Goal: Navigation & Orientation: Find specific page/section

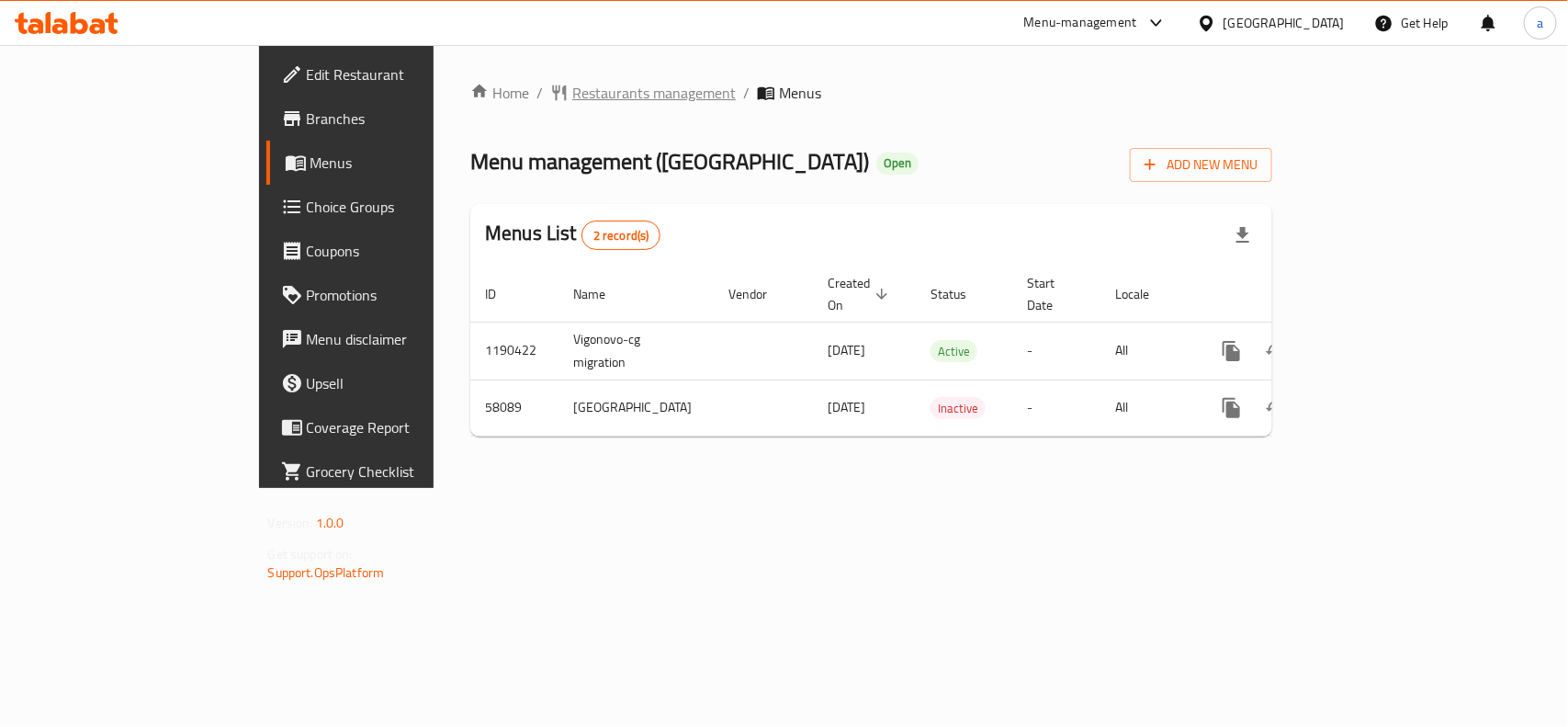
click at [572, 88] on span "Restaurants management" at bounding box center [654, 93] width 164 height 22
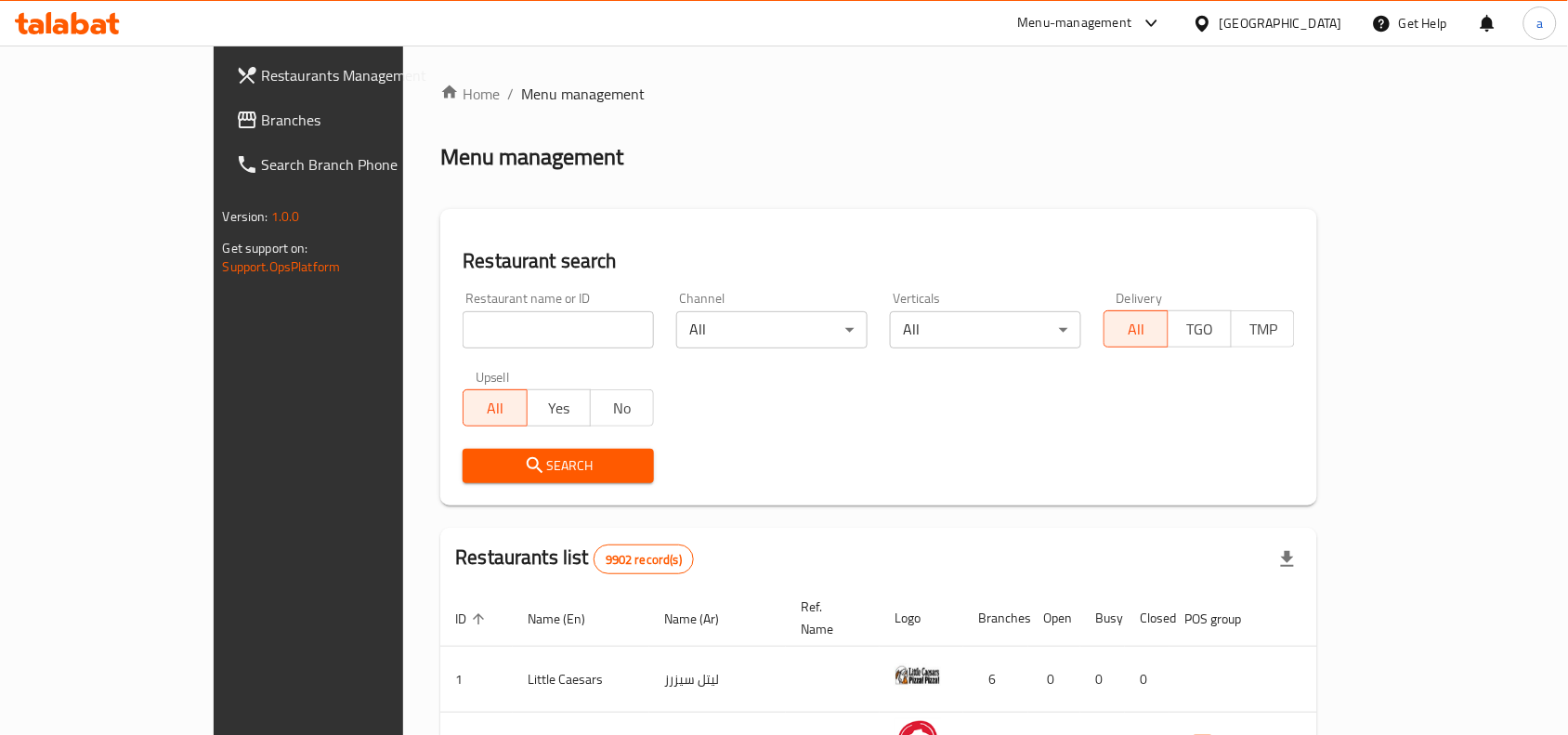
click at [262, 122] on span "Branches" at bounding box center [362, 120] width 199 height 23
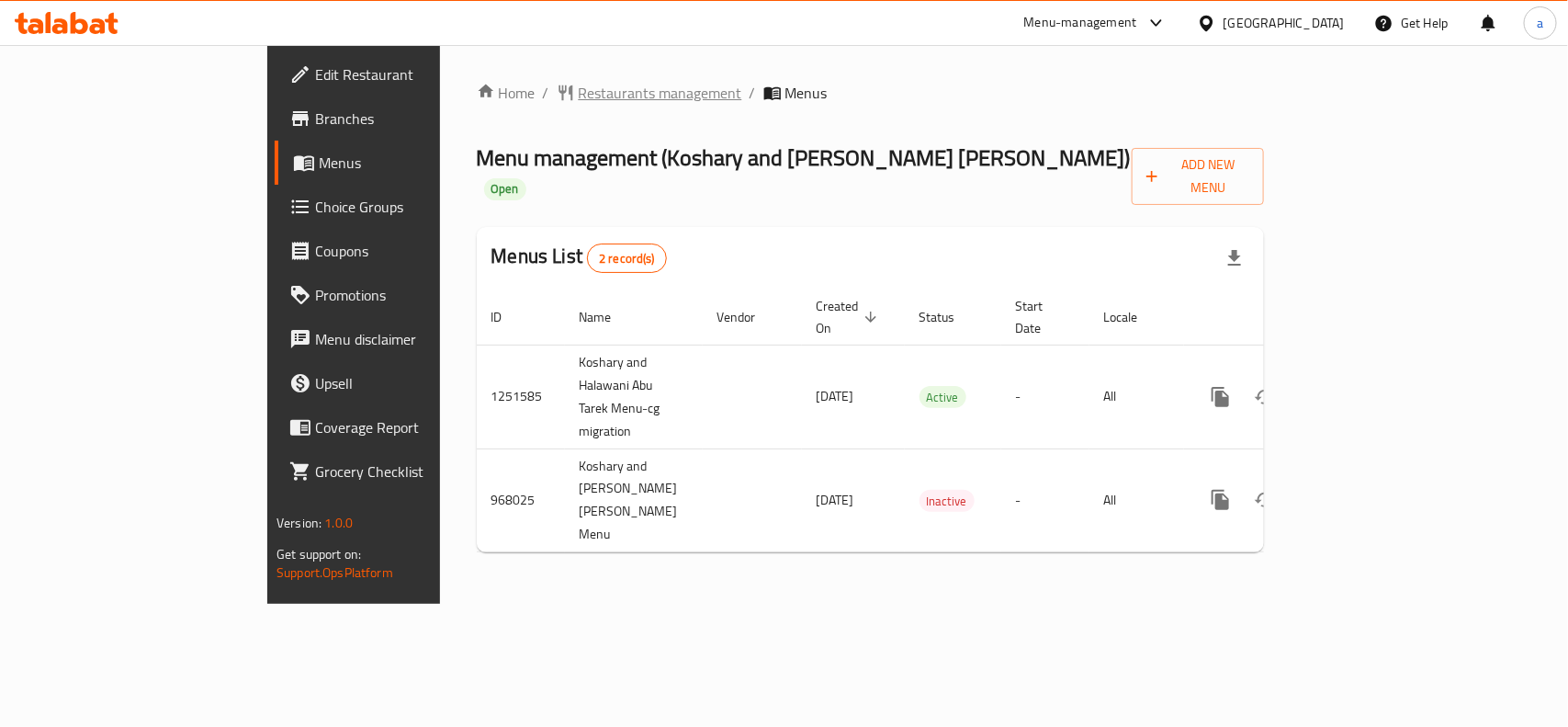
click at [579, 93] on span "Restaurants management" at bounding box center [660, 93] width 164 height 22
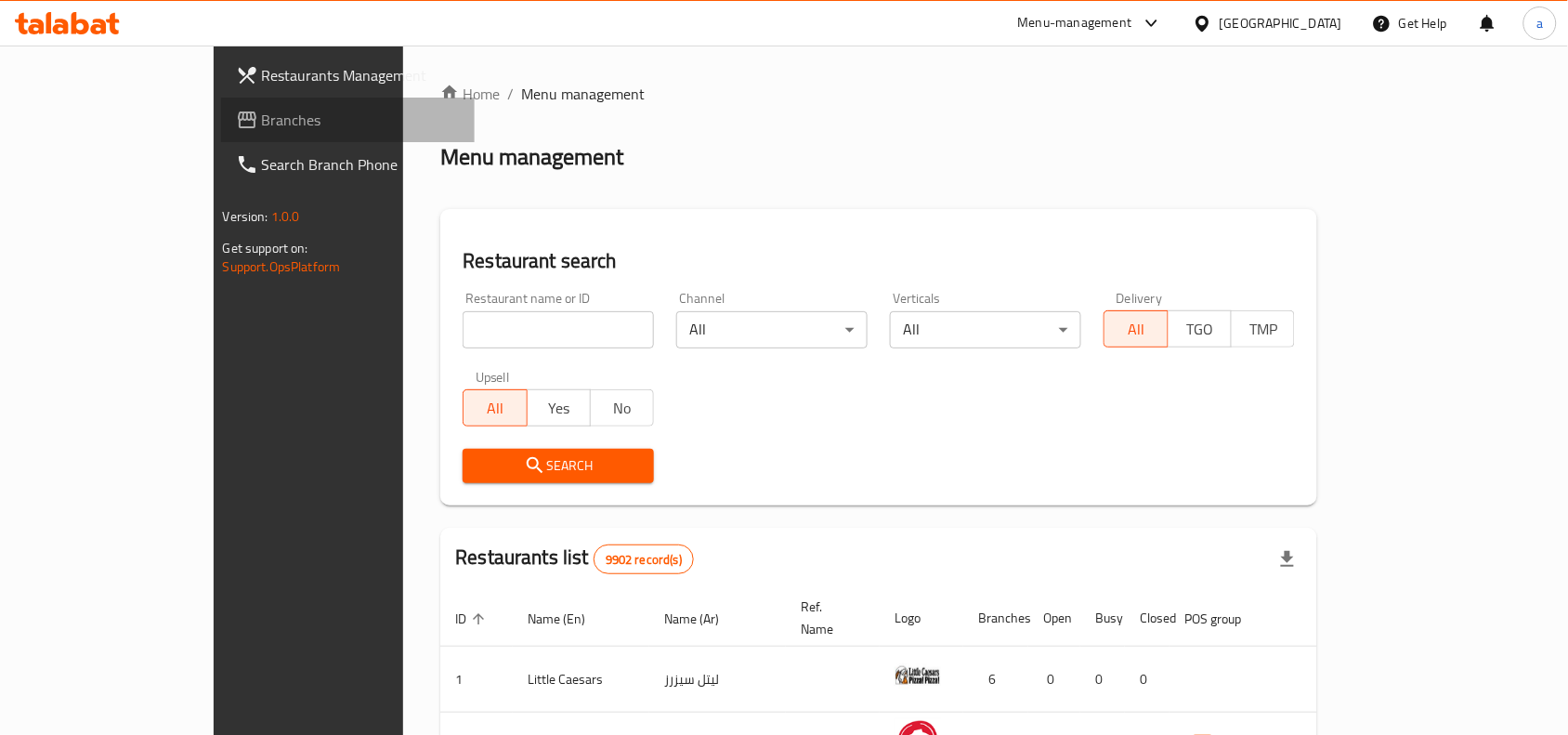
click at [262, 126] on span "Branches" at bounding box center [362, 120] width 199 height 23
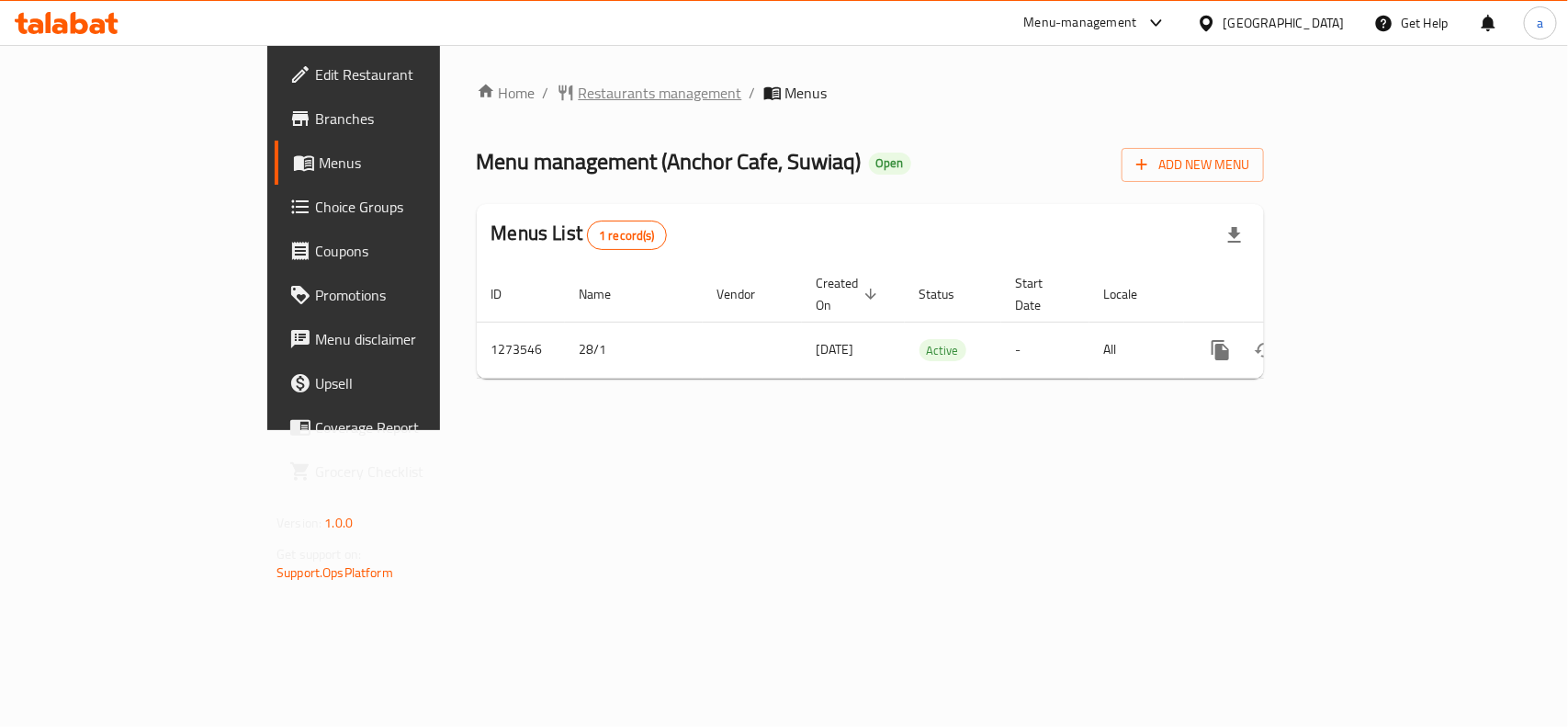
click at [579, 89] on span "Restaurants management" at bounding box center [660, 93] width 164 height 22
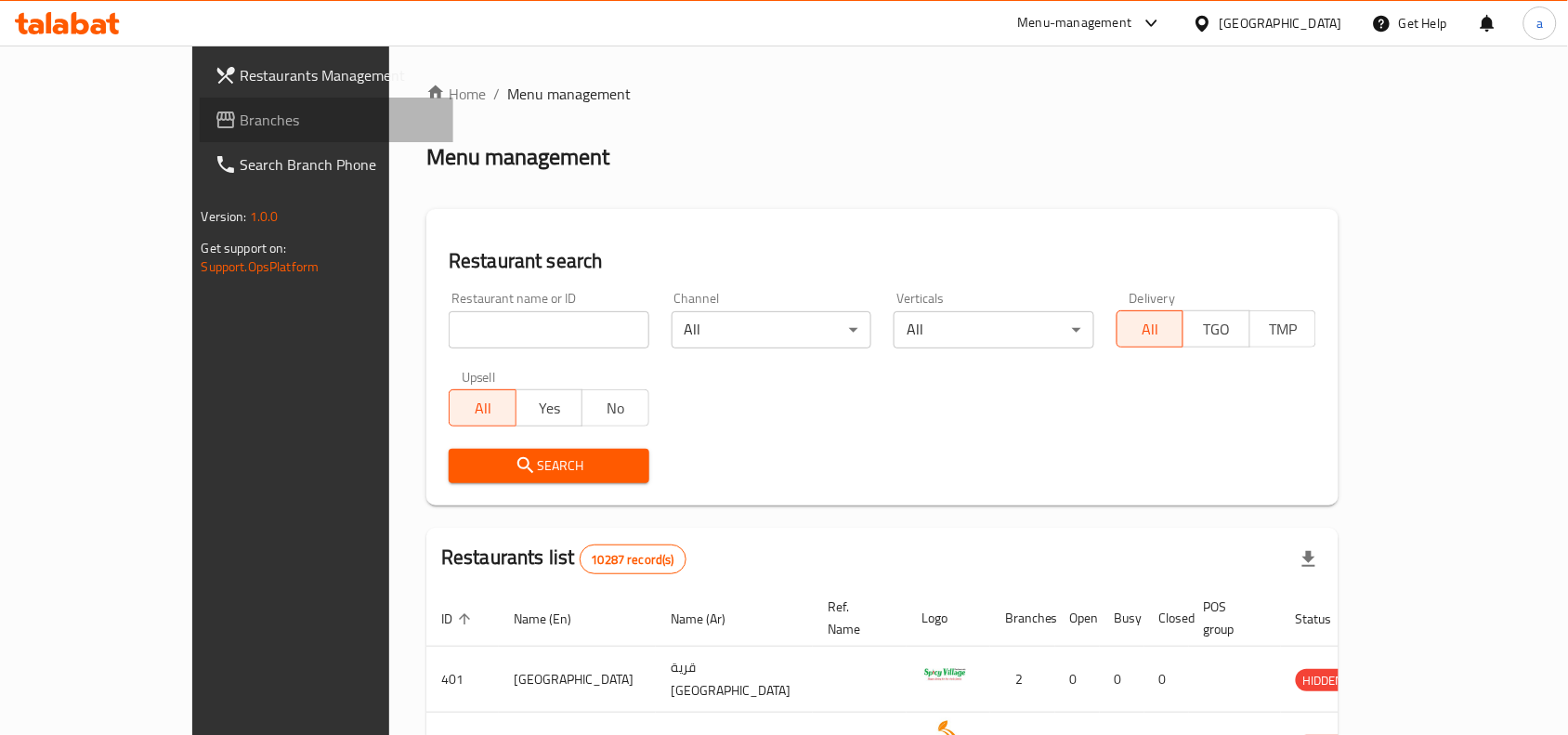
click at [241, 109] on span "Branches" at bounding box center [340, 120] width 199 height 23
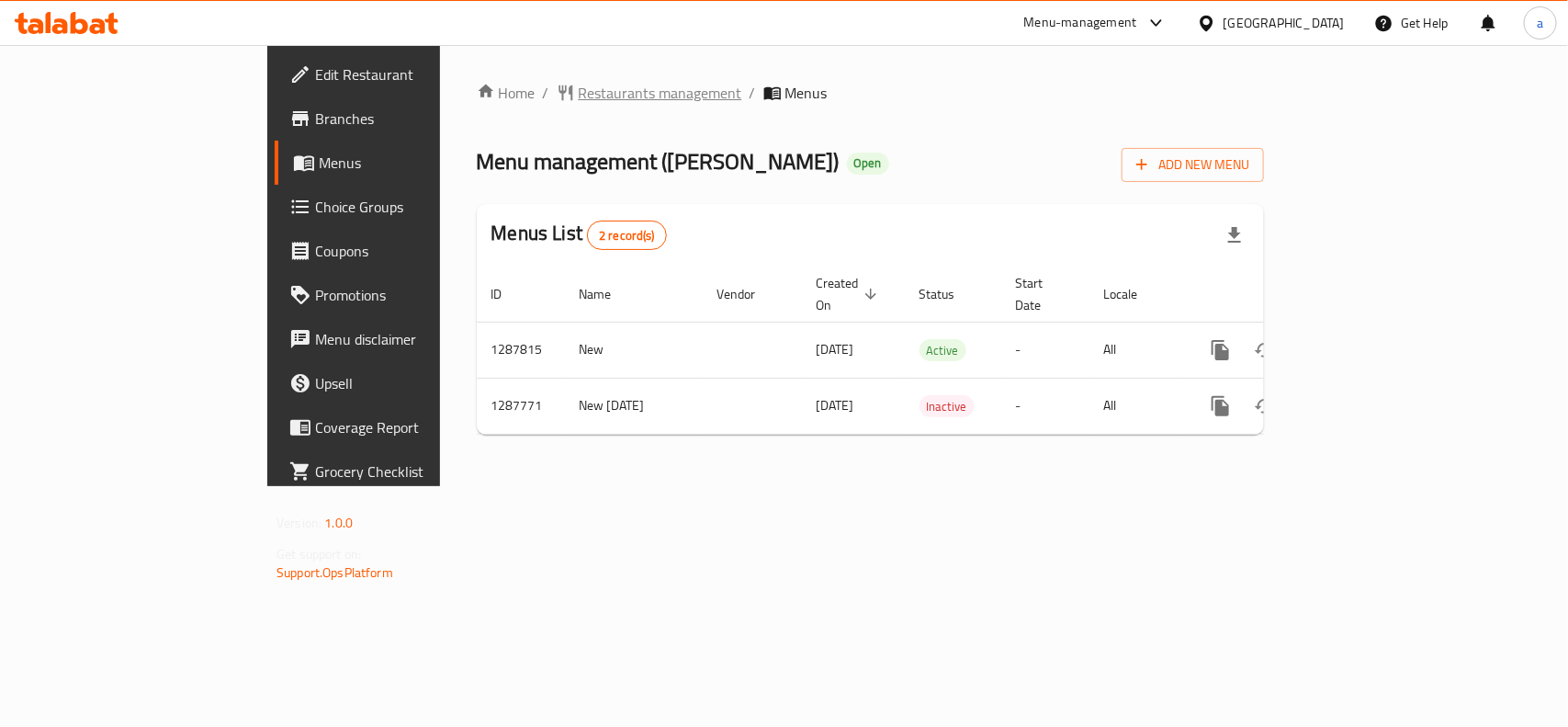
click at [579, 88] on span "Restaurants management" at bounding box center [660, 93] width 164 height 22
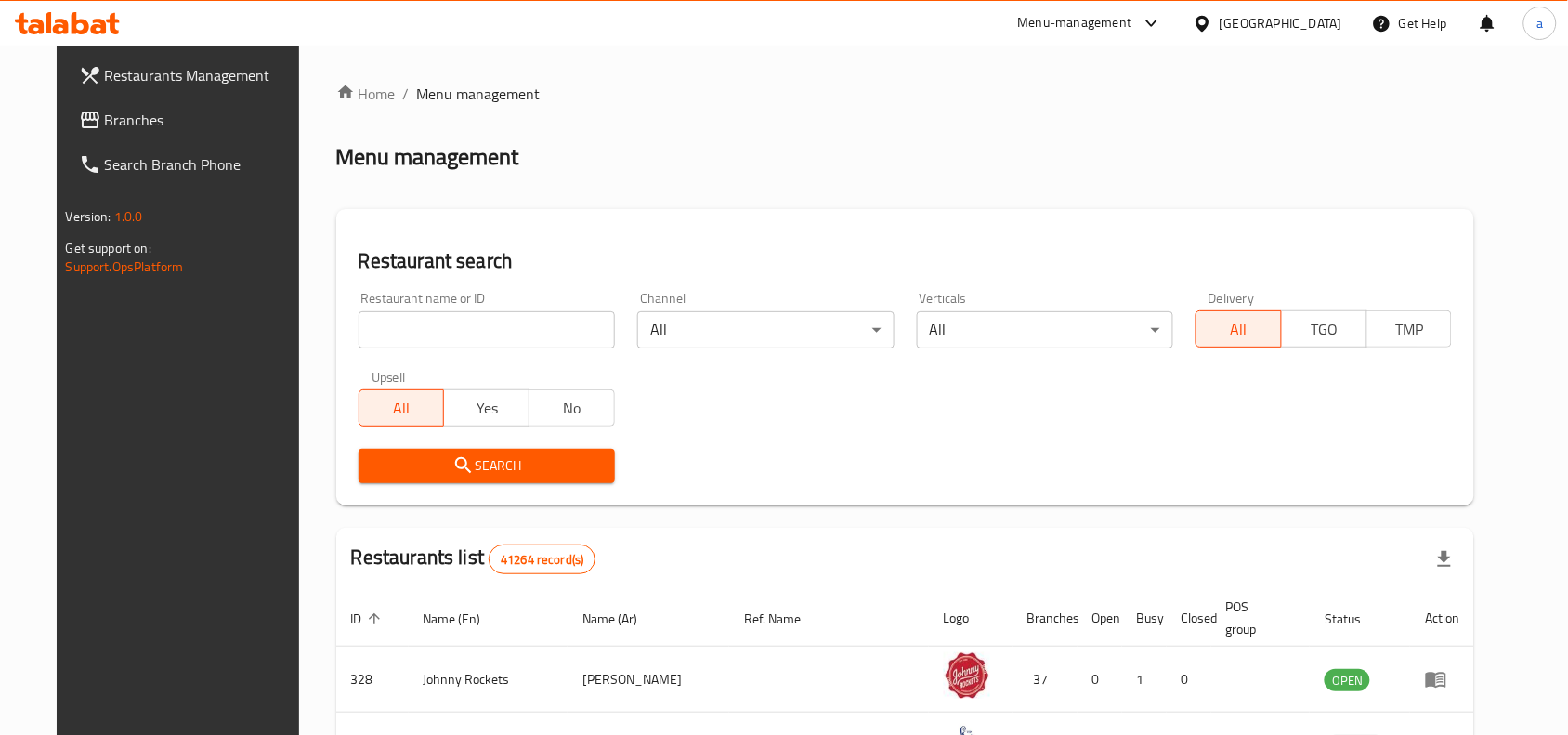
click at [189, 117] on span "Branches" at bounding box center [205, 120] width 199 height 23
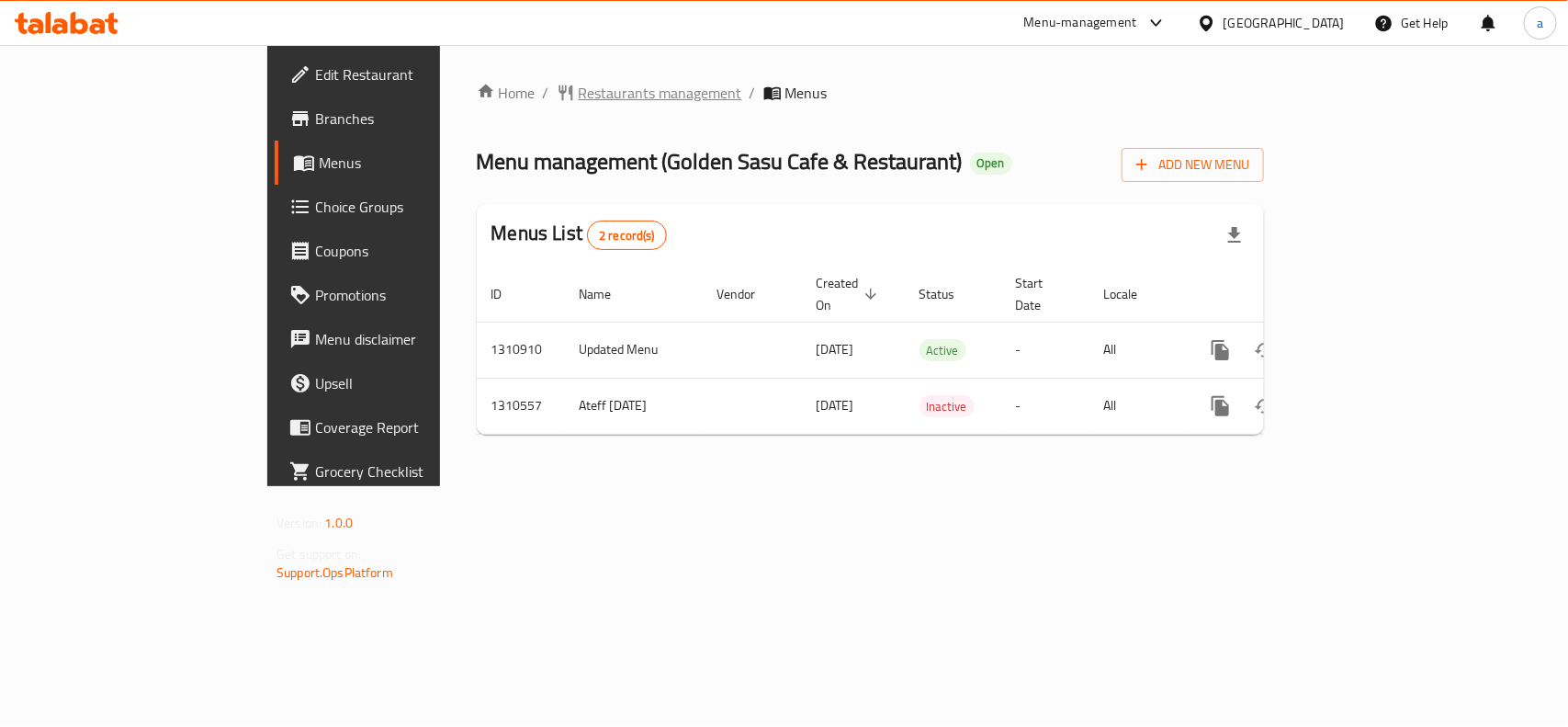
click at [579, 90] on span "Restaurants management" at bounding box center [660, 93] width 164 height 22
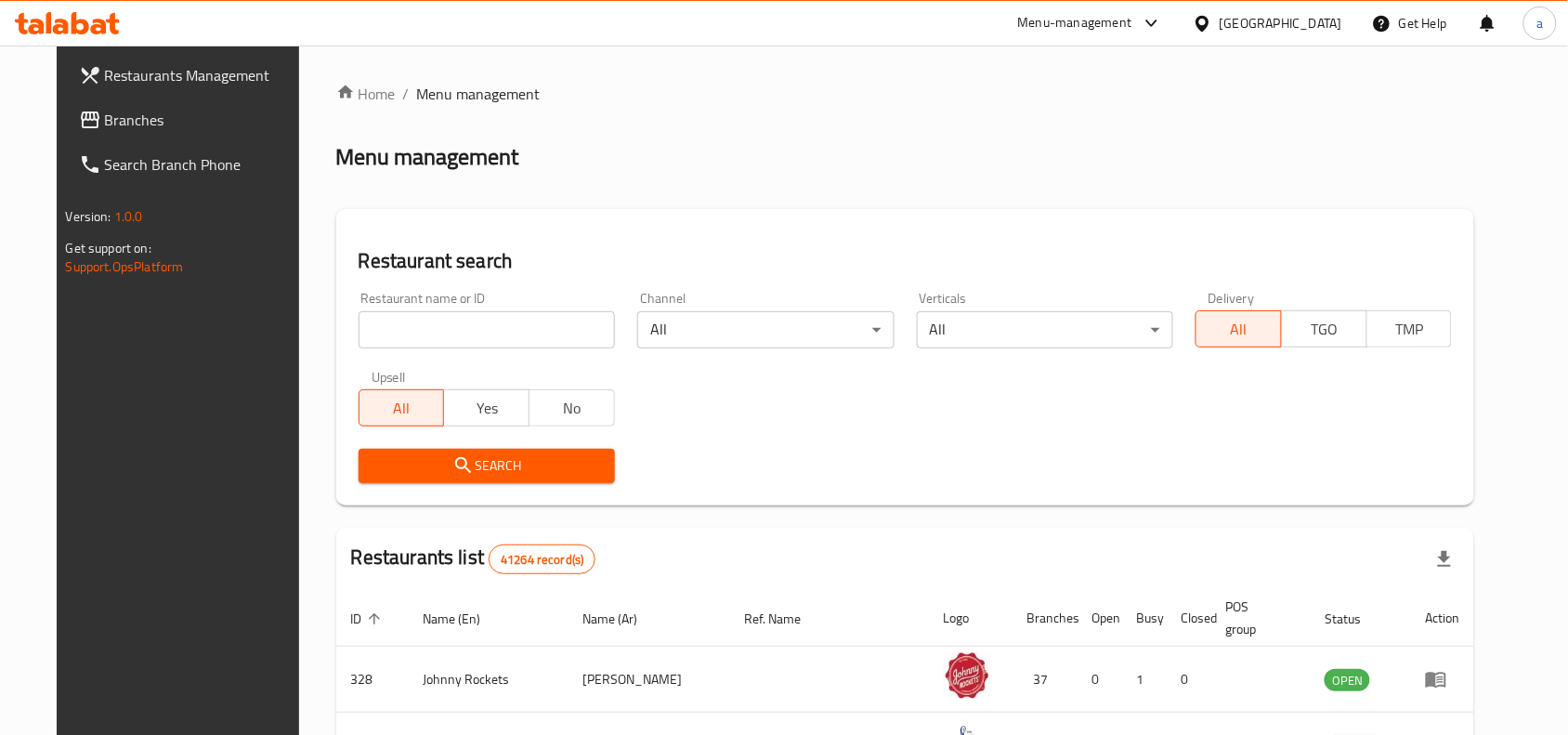
drag, startPoint x: 132, startPoint y: 121, endPoint x: 63, endPoint y: 152, distance: 75.6
click at [132, 121] on span "Branches" at bounding box center [205, 120] width 199 height 23
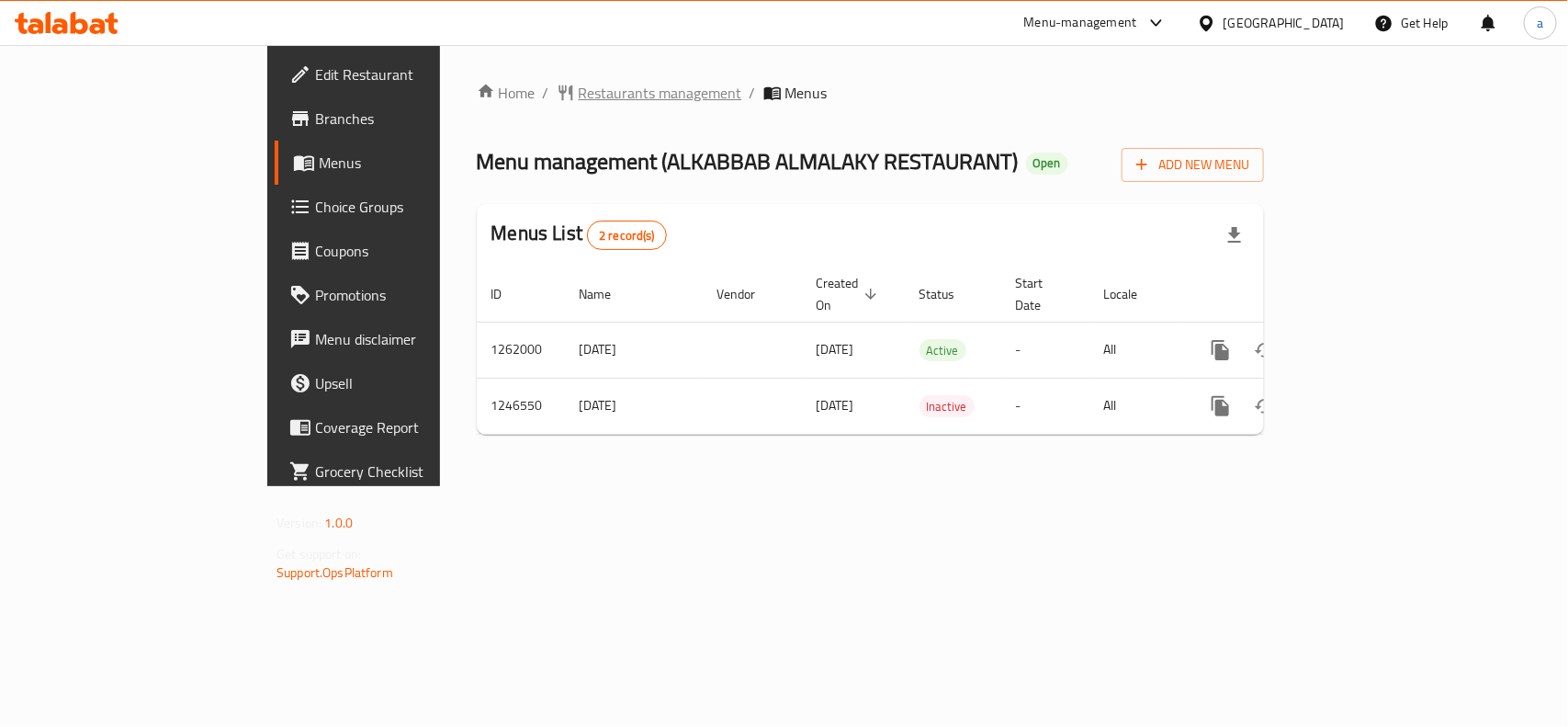
click at [579, 85] on span "Restaurants management" at bounding box center [660, 93] width 164 height 22
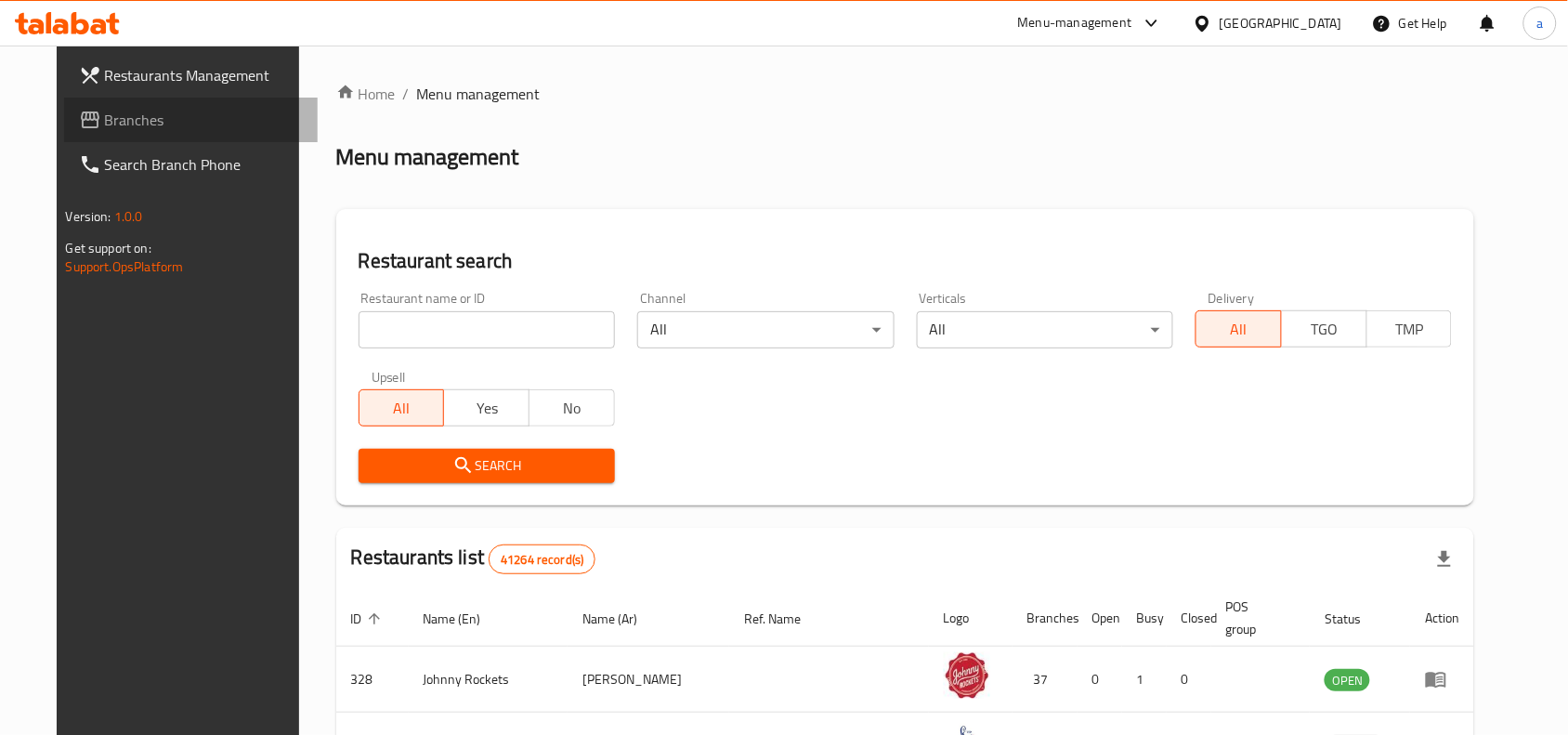
click at [105, 109] on span "Branches" at bounding box center [205, 120] width 199 height 23
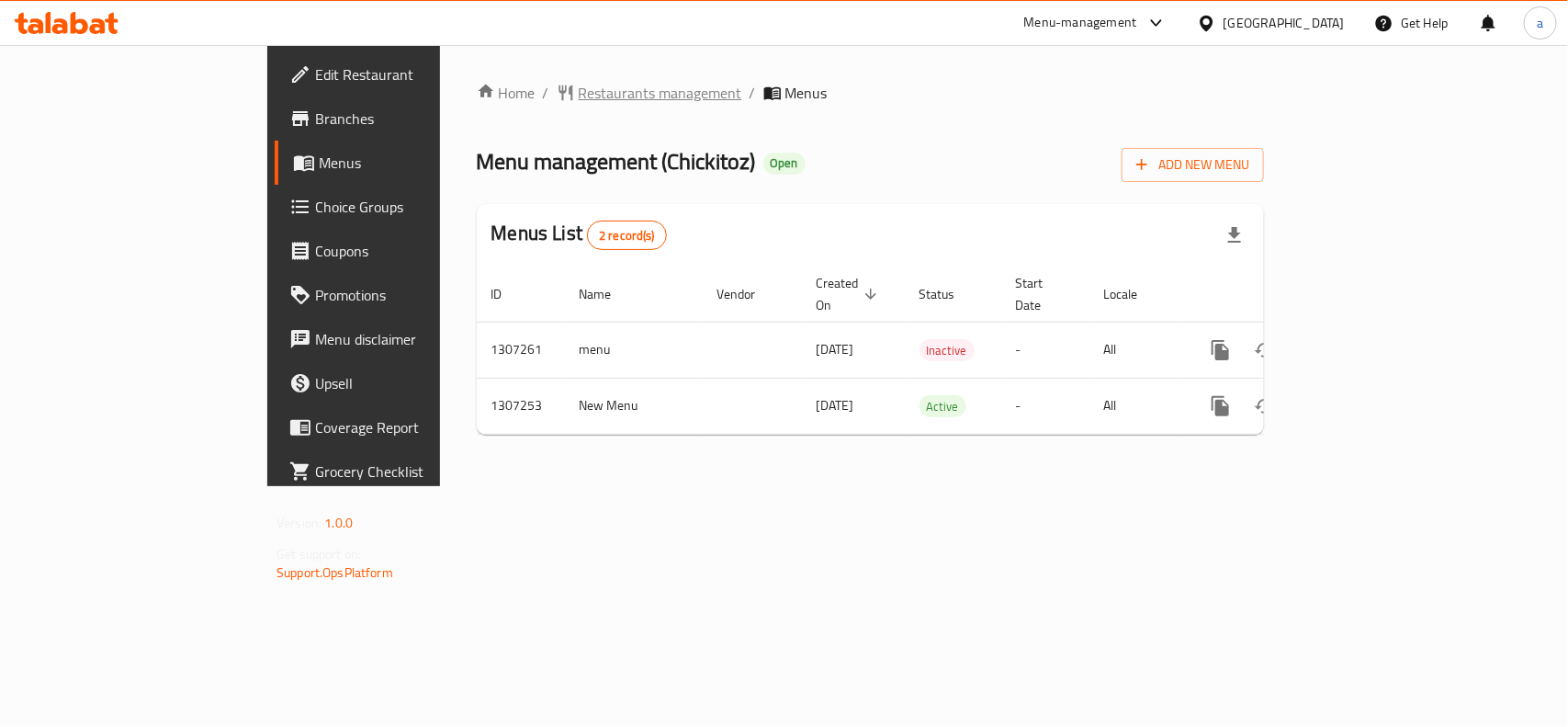
click at [579, 96] on span "Restaurants management" at bounding box center [660, 93] width 164 height 22
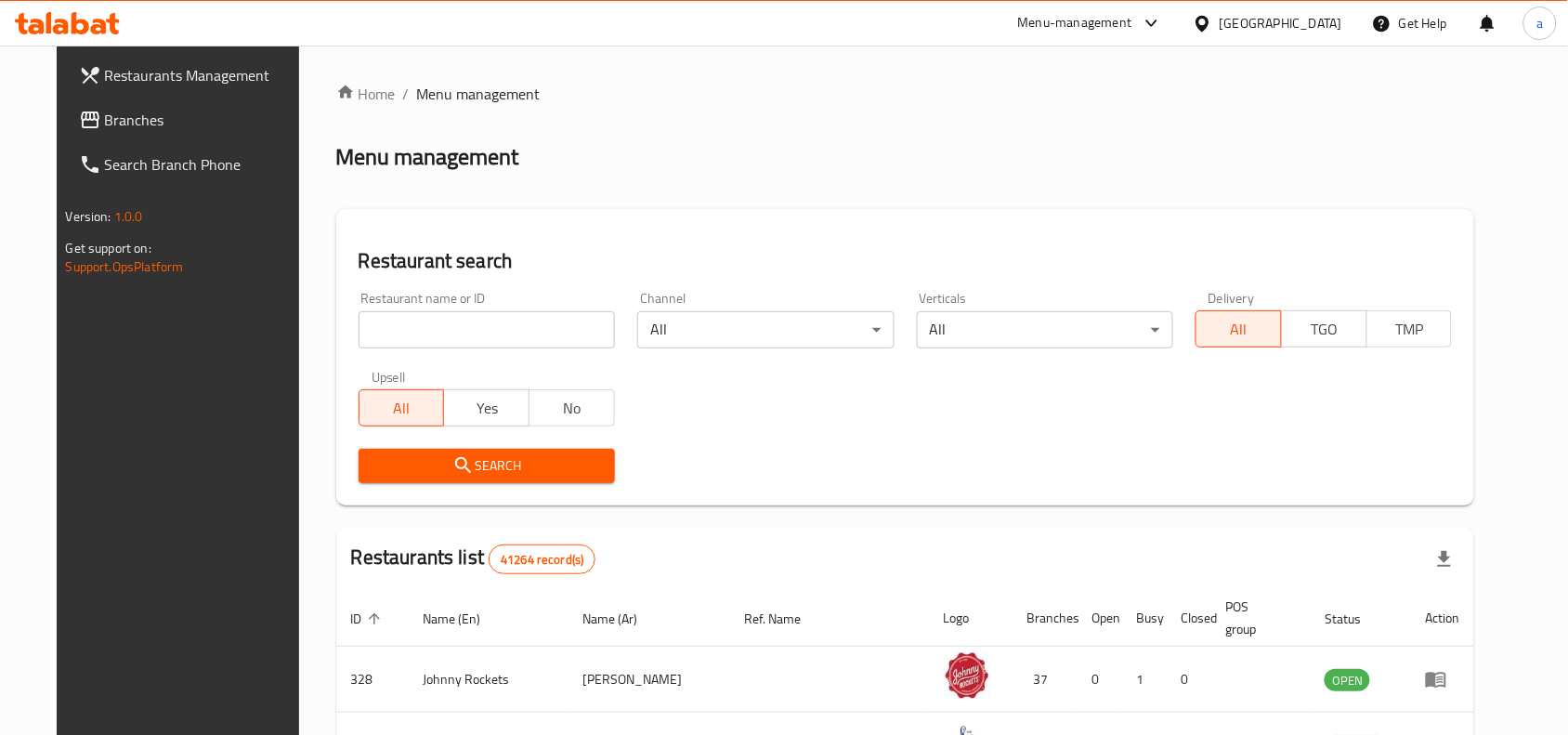
click at [154, 130] on span "Branches" at bounding box center [205, 120] width 199 height 23
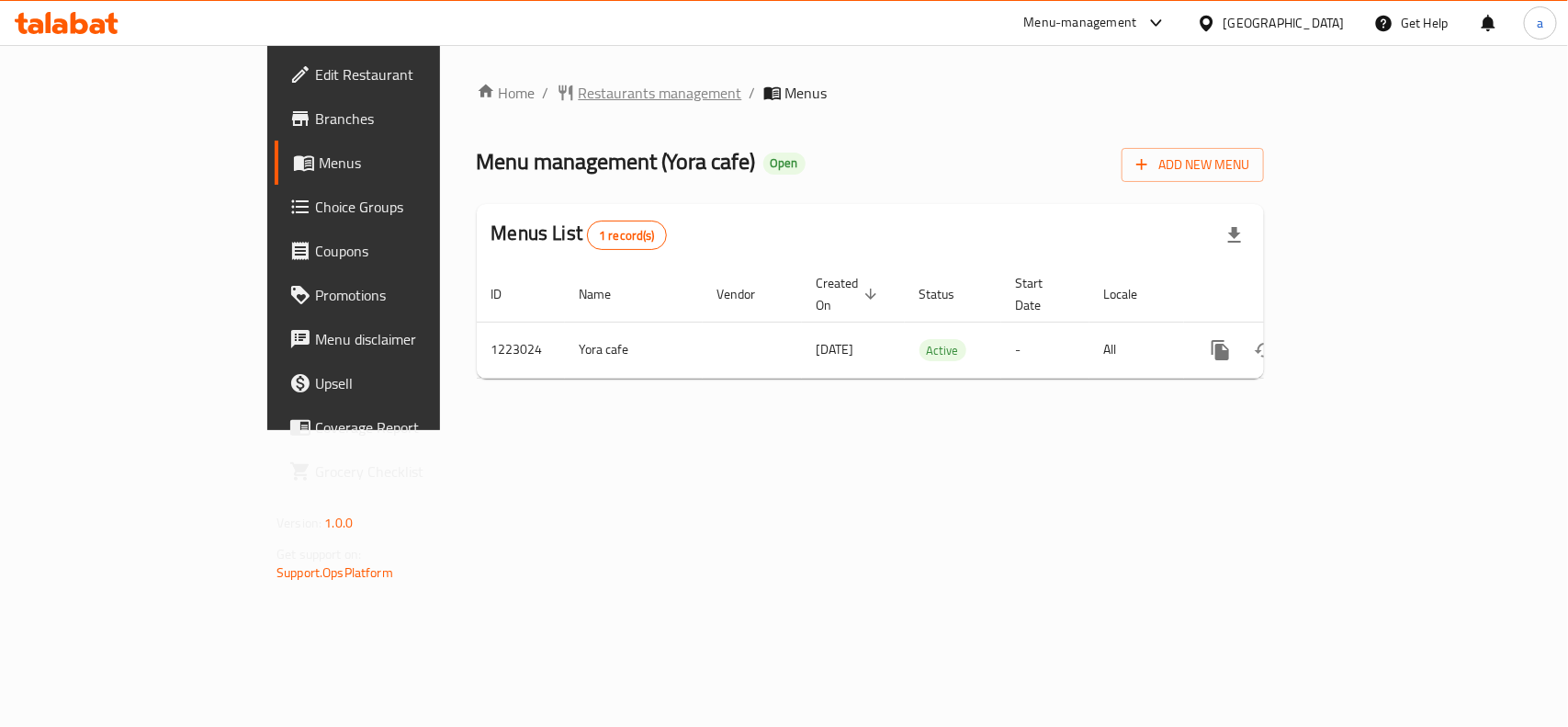
click at [579, 90] on span "Restaurants management" at bounding box center [660, 93] width 164 height 22
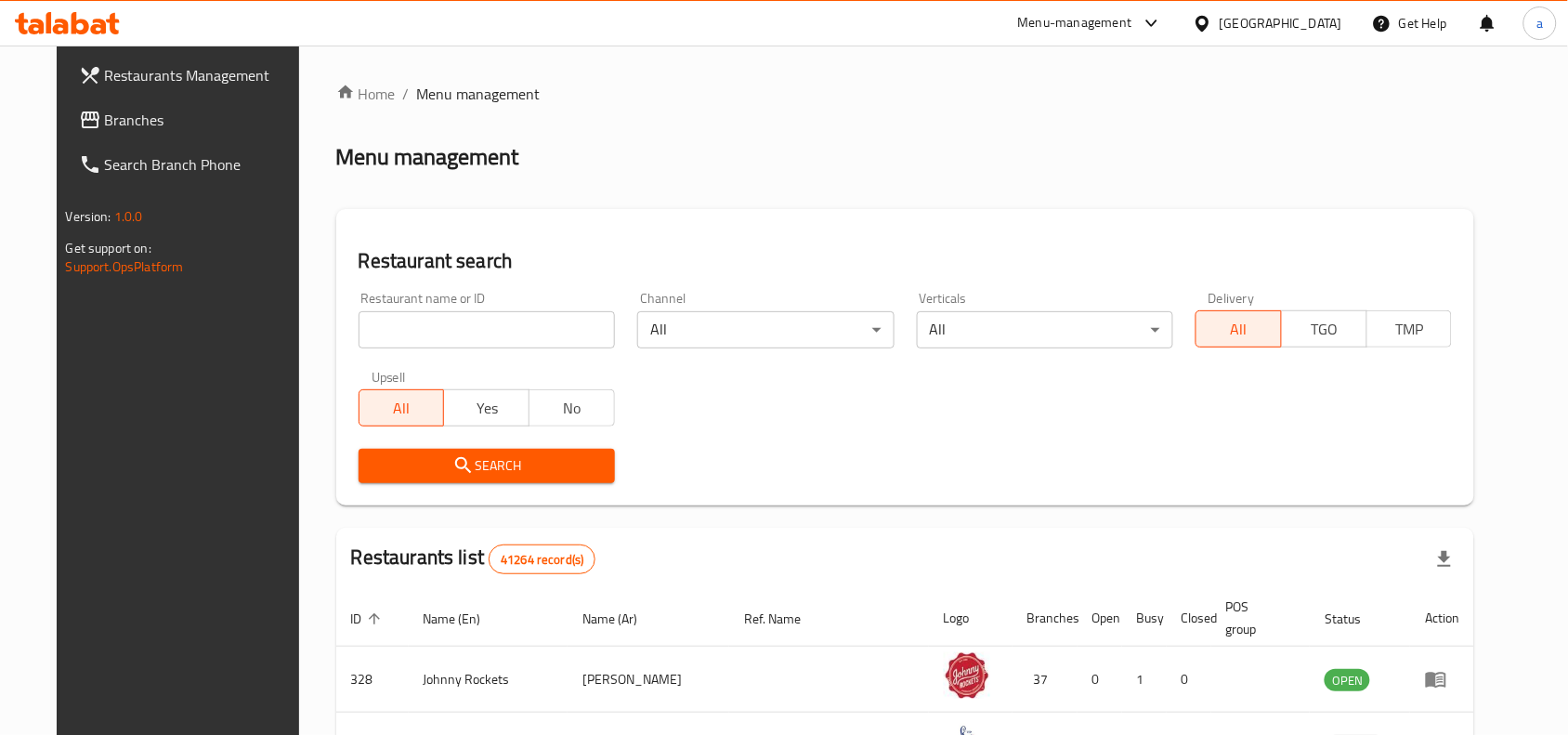
click at [105, 127] on span "Branches" at bounding box center [205, 120] width 199 height 23
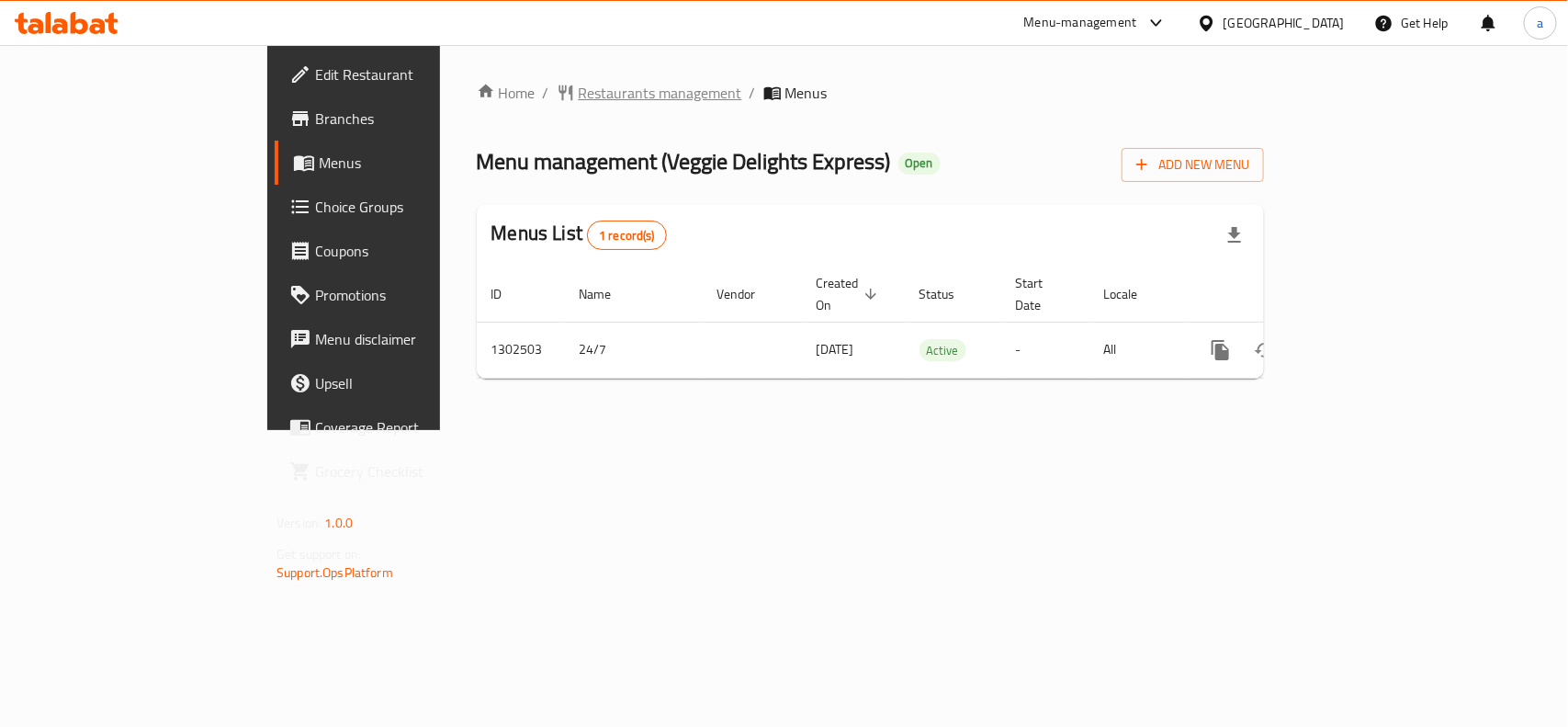
click at [579, 97] on span "Restaurants management" at bounding box center [660, 93] width 164 height 22
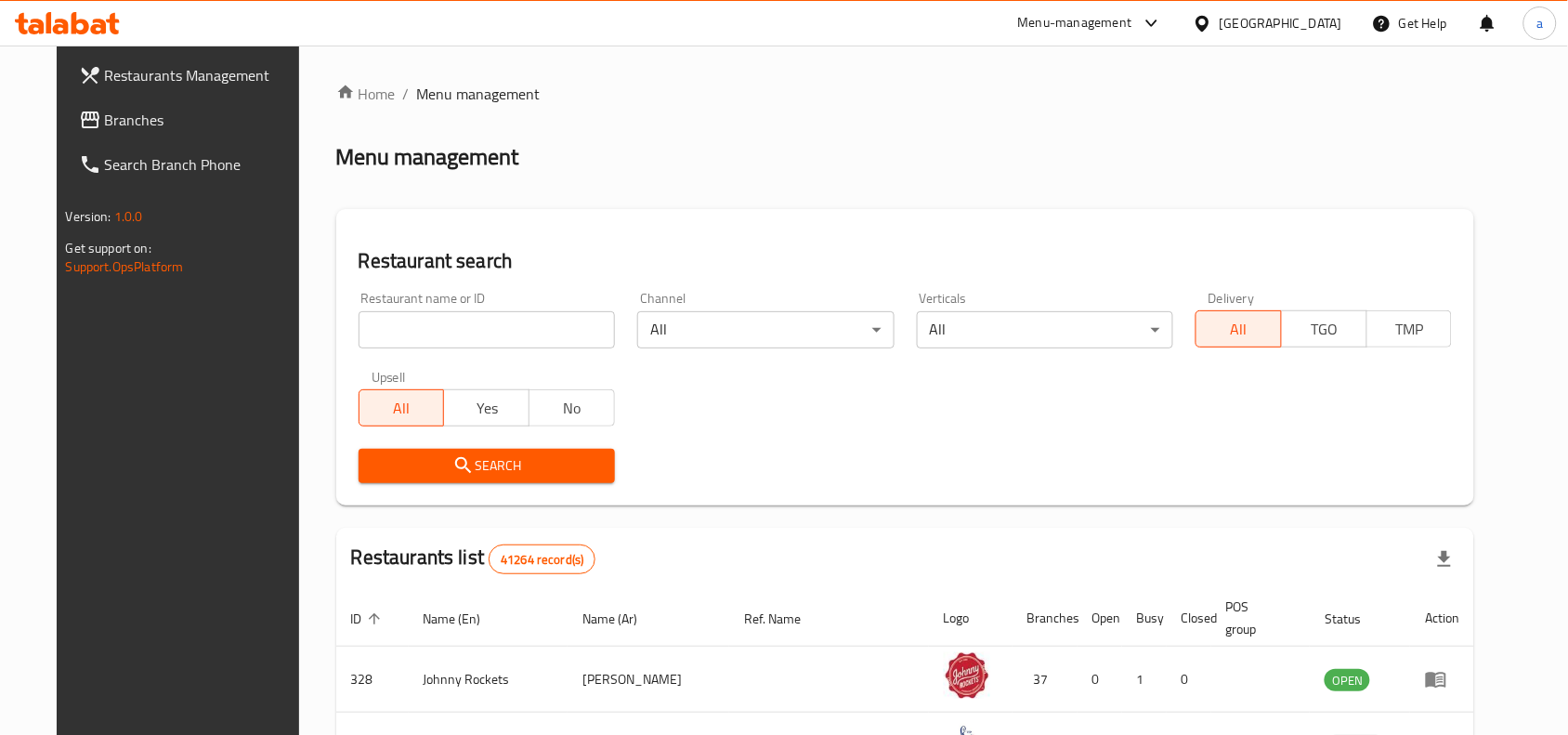
click at [210, 131] on link "Branches" at bounding box center [191, 119] width 255 height 45
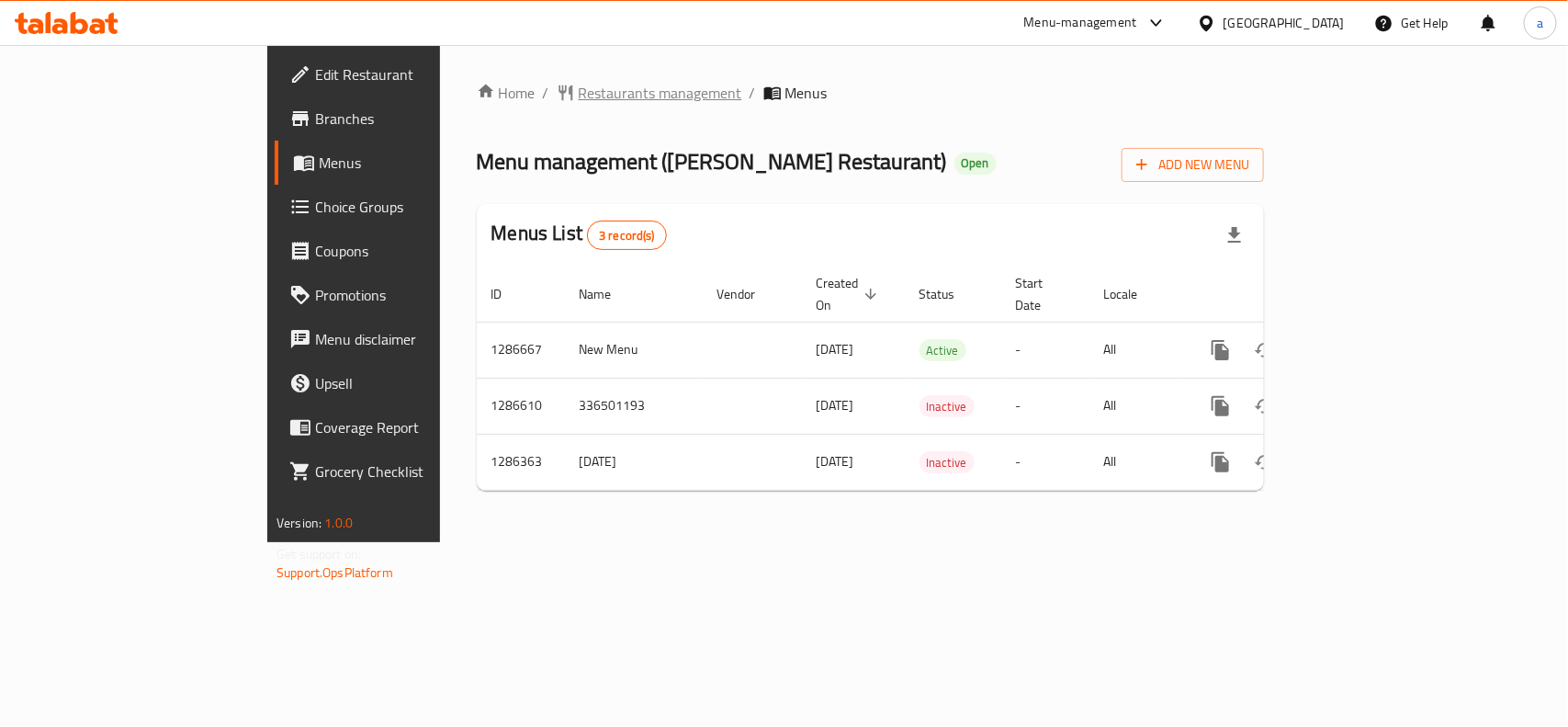
click at [579, 92] on span "Restaurants management" at bounding box center [660, 93] width 164 height 22
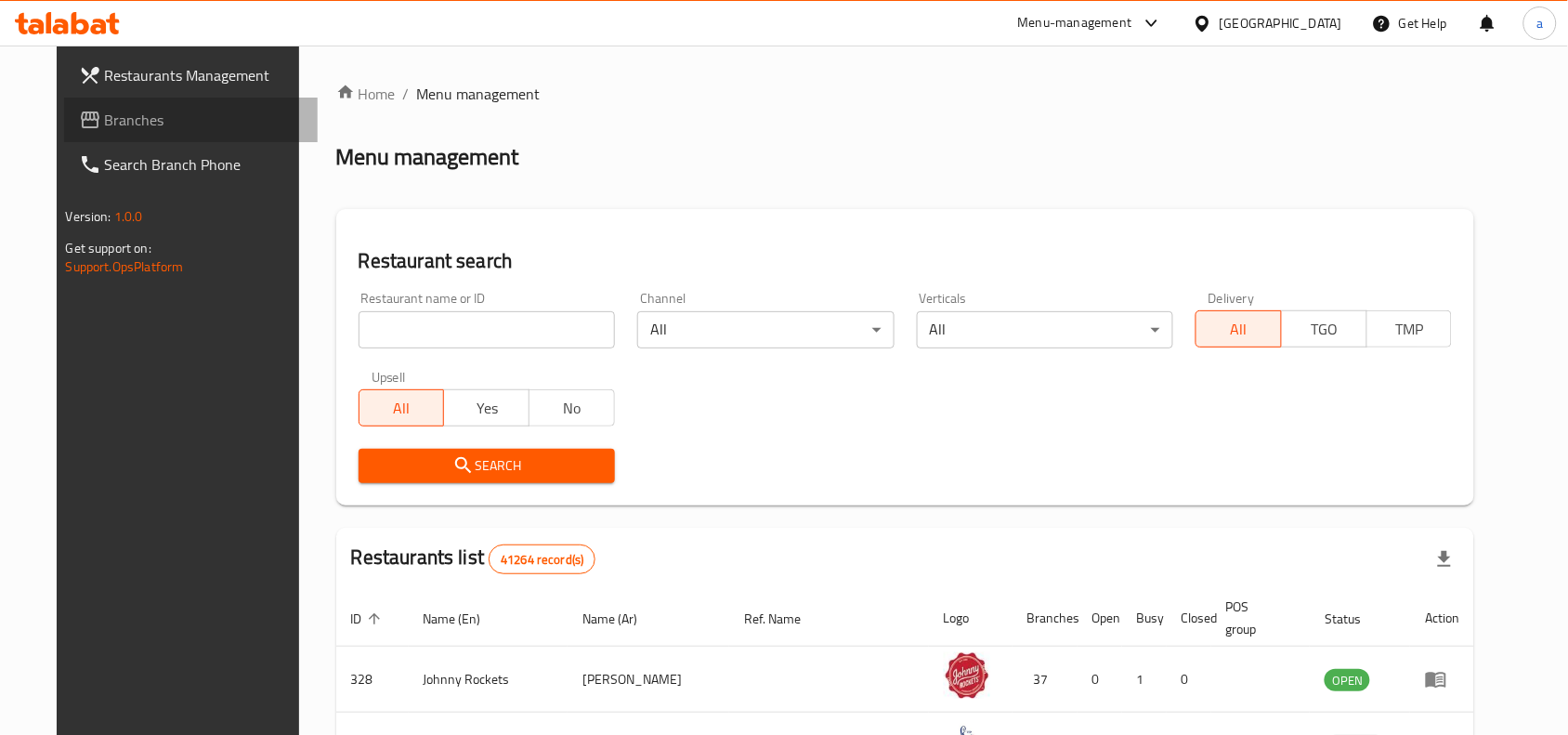
click at [112, 126] on span "Branches" at bounding box center [205, 120] width 199 height 23
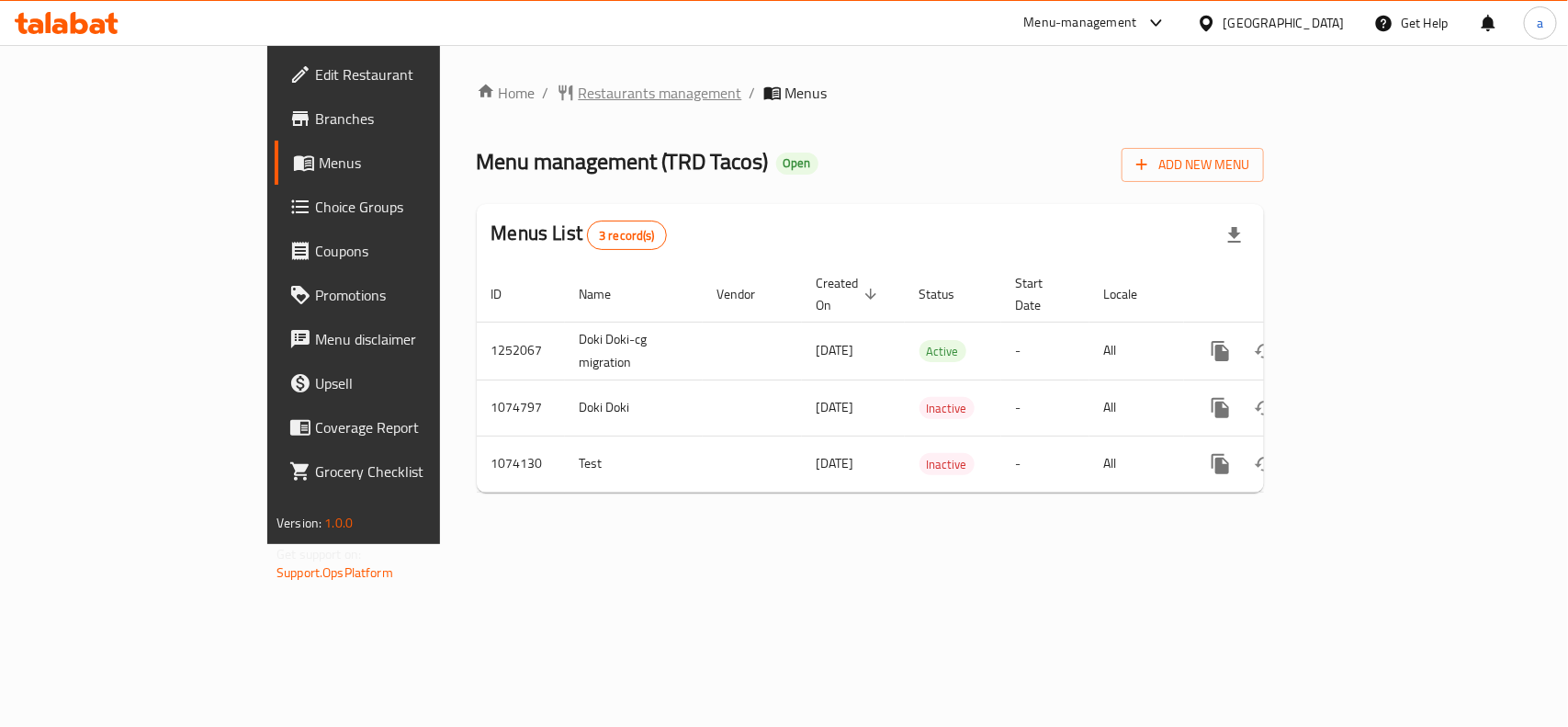
click at [579, 83] on span "Restaurants management" at bounding box center [660, 93] width 164 height 22
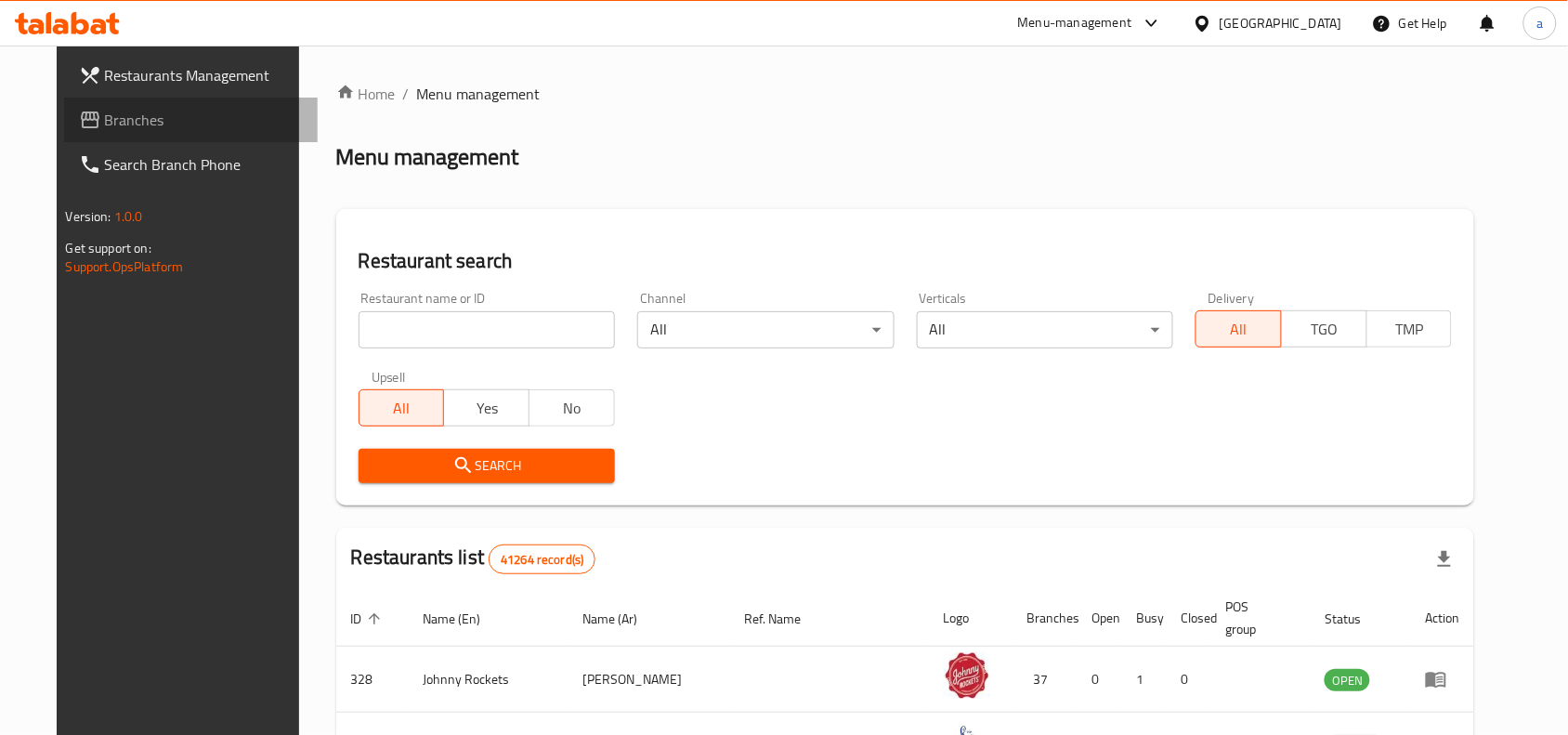
click at [108, 127] on span "Branches" at bounding box center [205, 120] width 199 height 23
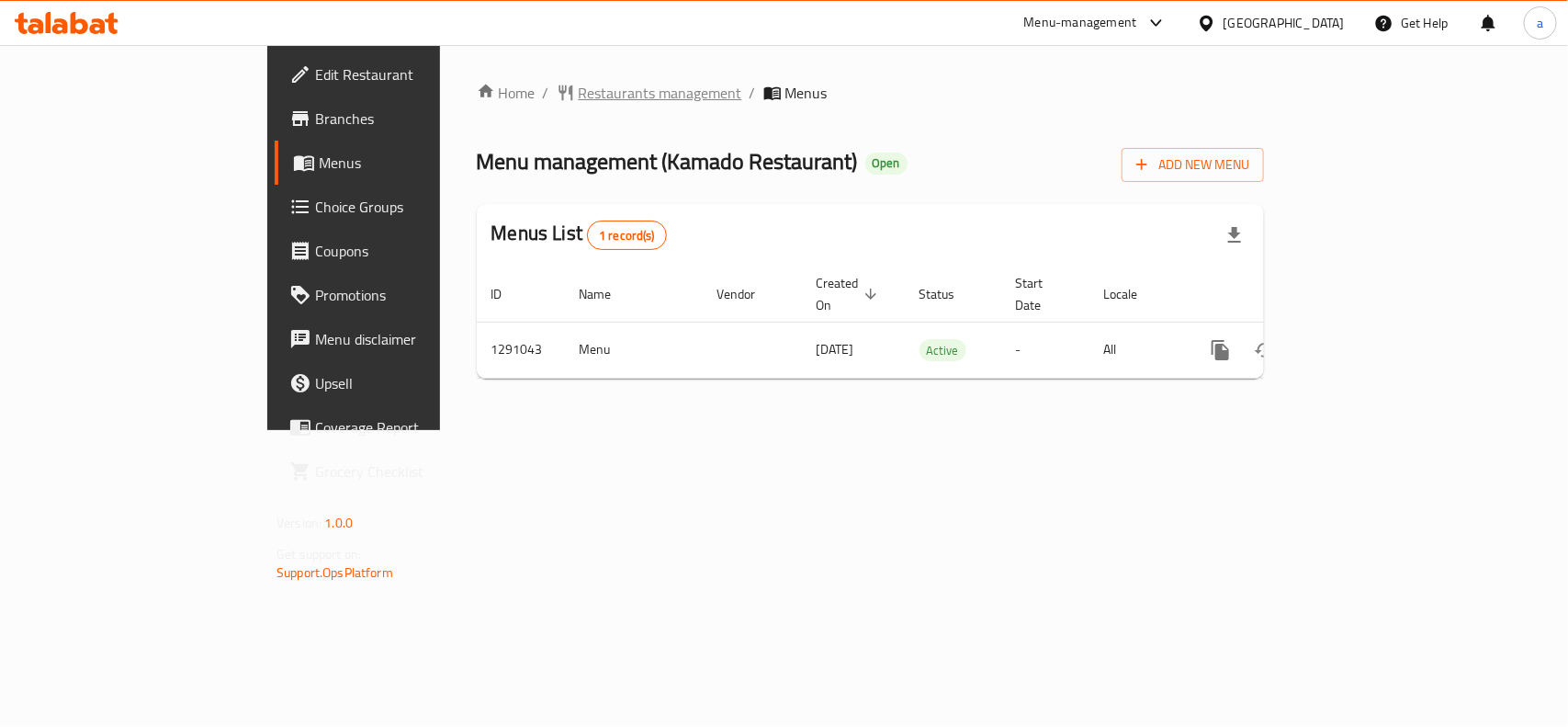
click at [579, 96] on span "Restaurants management" at bounding box center [660, 93] width 164 height 22
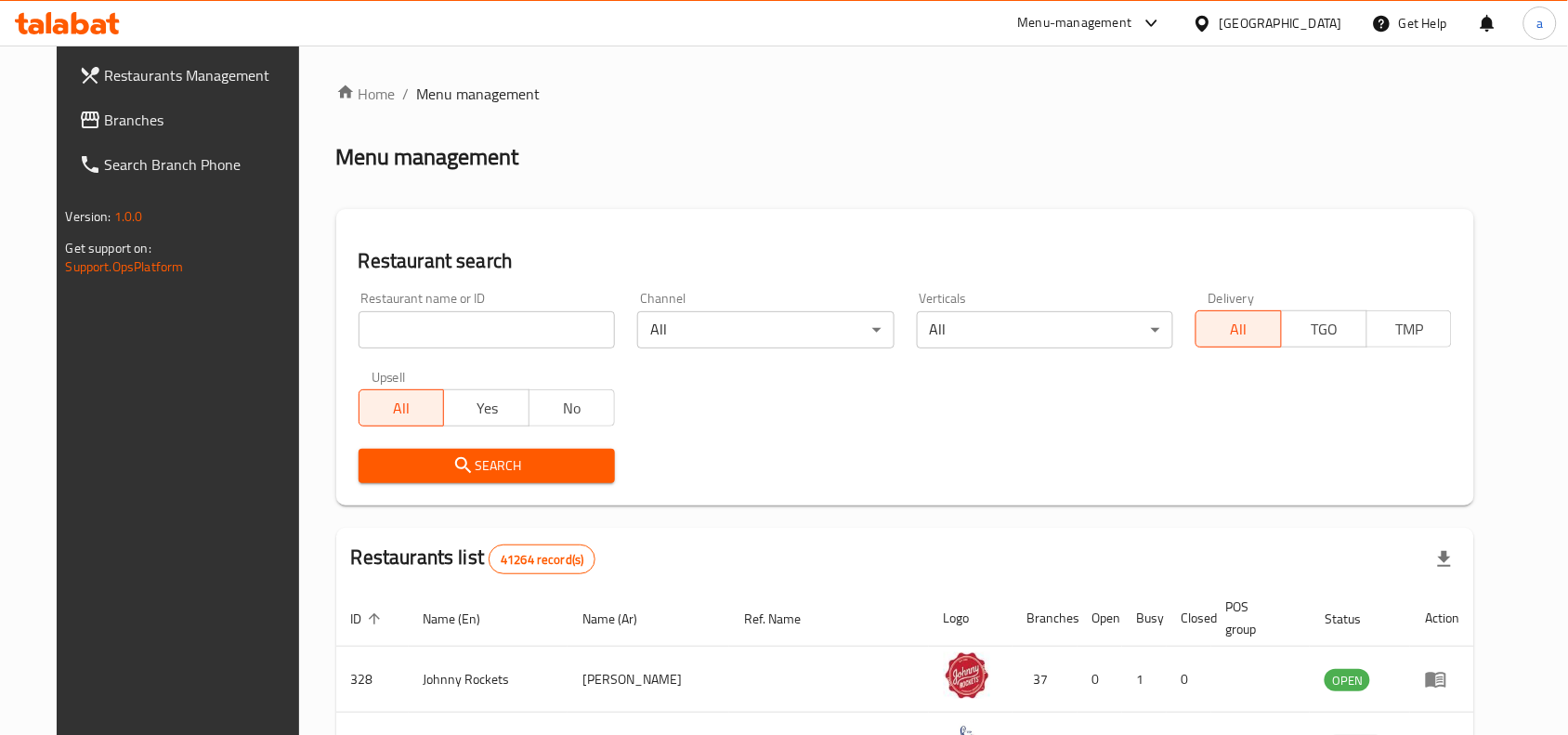
click at [133, 110] on span "Branches" at bounding box center [205, 120] width 199 height 23
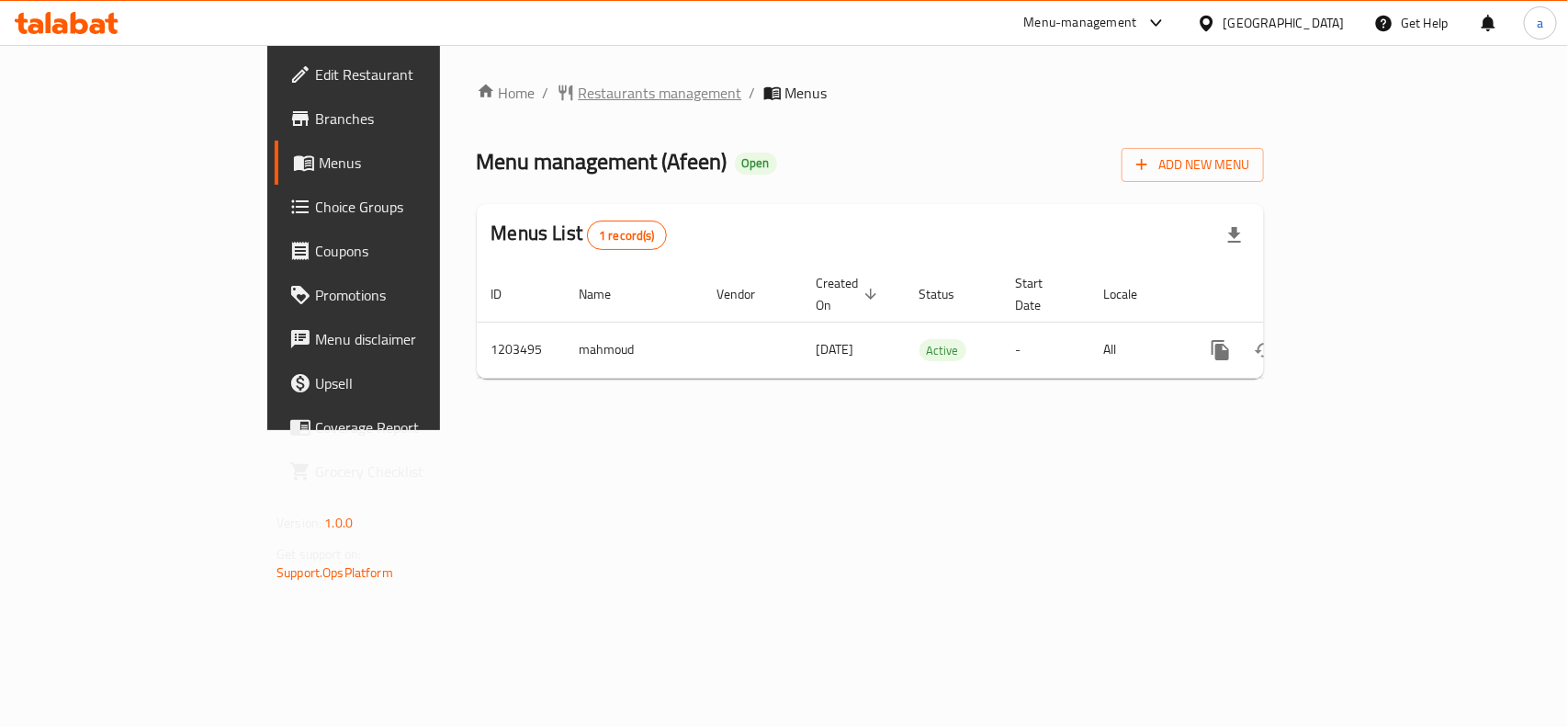
click at [579, 83] on span "Restaurants management" at bounding box center [660, 93] width 164 height 22
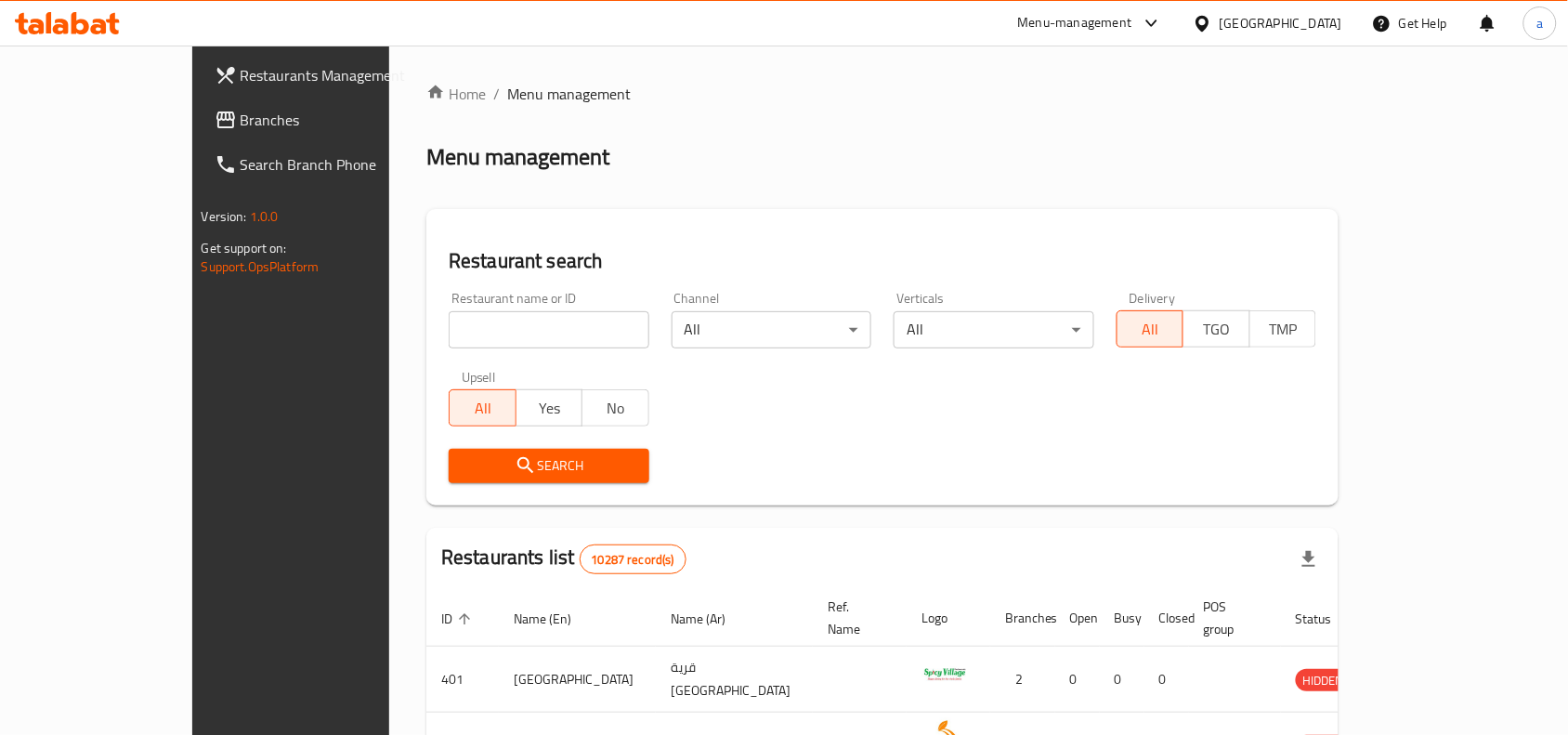
click at [241, 115] on span "Branches" at bounding box center [340, 120] width 199 height 23
